Goal: Information Seeking & Learning: Learn about a topic

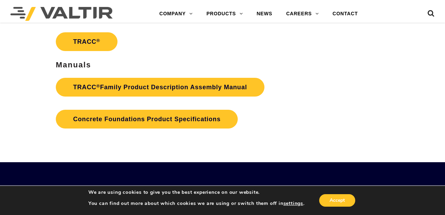
scroll to position [1040, 0]
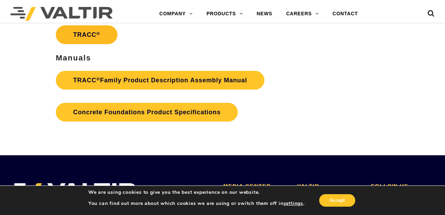
click at [85, 32] on link "TRACC ®" at bounding box center [87, 34] width 62 height 19
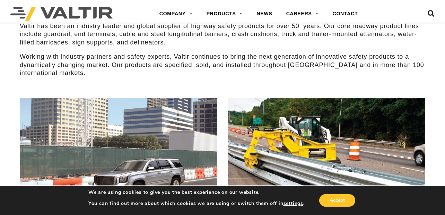
scroll to position [277, 0]
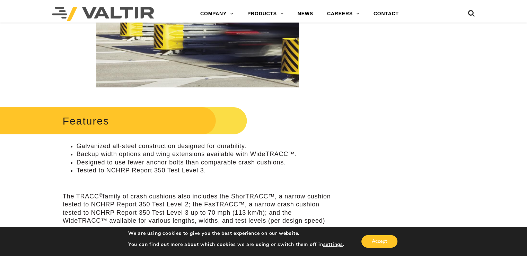
scroll to position [173, 0]
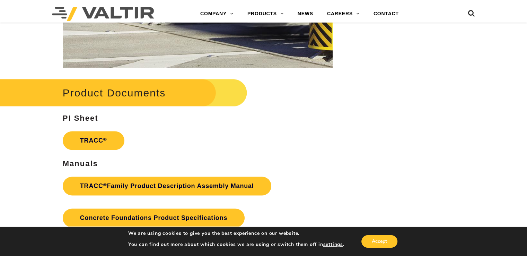
scroll to position [1005, 0]
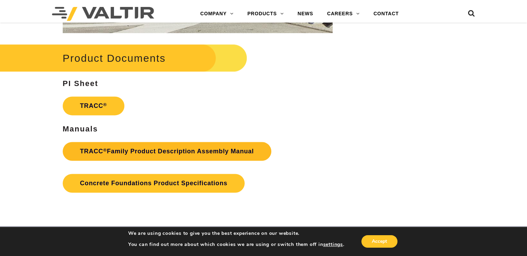
click at [128, 151] on link "TRACC ® Family Product Description Assembly Manual" at bounding box center [167, 151] width 209 height 19
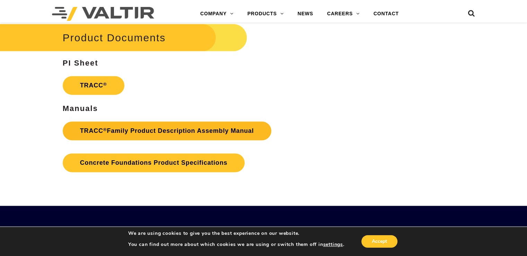
scroll to position [1040, 0]
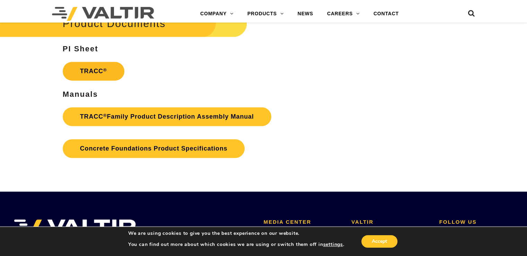
click at [90, 68] on link "TRACC ®" at bounding box center [94, 71] width 62 height 19
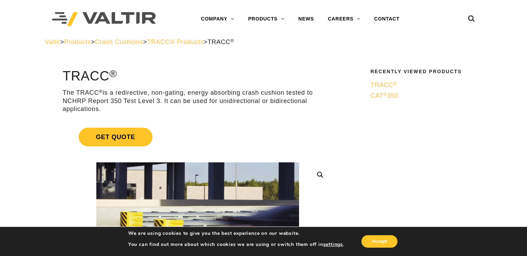
click at [385, 85] on span "TRACC ®" at bounding box center [384, 84] width 27 height 7
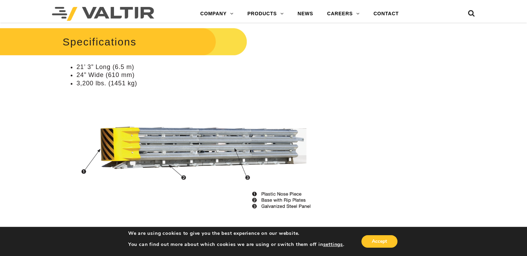
scroll to position [624, 0]
